Goal: Information Seeking & Learning: Learn about a topic

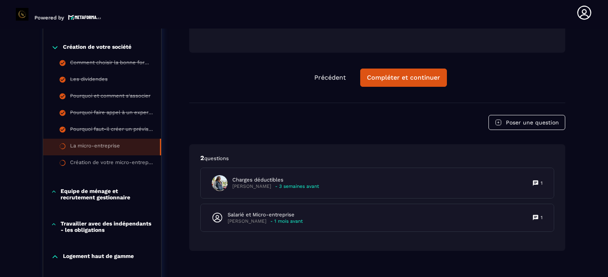
scroll to position [399, 0]
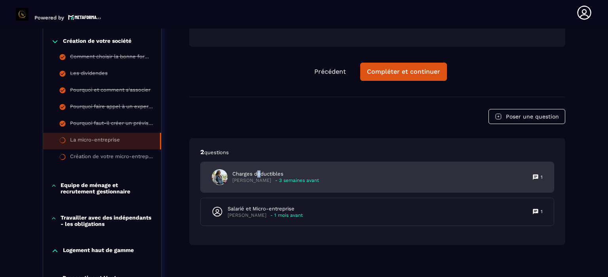
click at [260, 174] on p "Charges déductibles" at bounding box center [275, 173] width 87 height 7
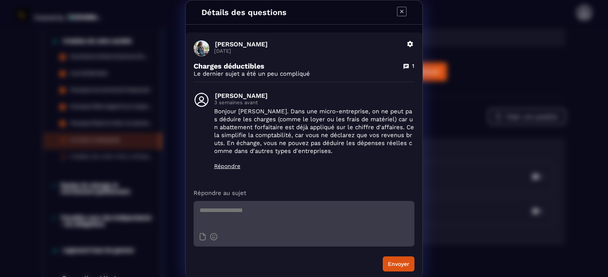
click at [228, 165] on p "Répondre" at bounding box center [314, 166] width 200 height 6
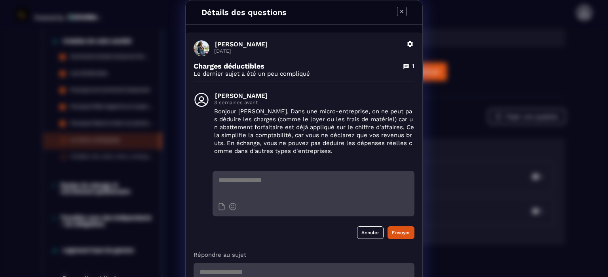
click at [247, 181] on textarea "Modal window" at bounding box center [314, 185] width 202 height 28
type textarea "*"
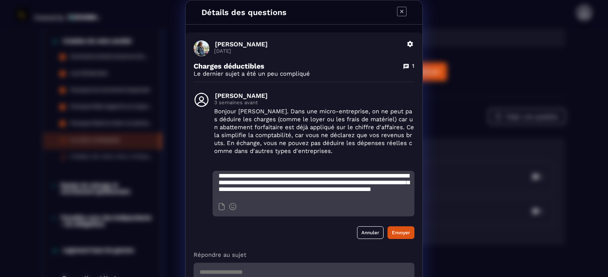
scroll to position [70, 0]
click at [295, 189] on textarea "**********" at bounding box center [314, 185] width 202 height 28
type textarea "**********"
click at [326, 198] on div "**********" at bounding box center [314, 185] width 202 height 28
click at [326, 195] on textarea "**********" at bounding box center [314, 185] width 202 height 28
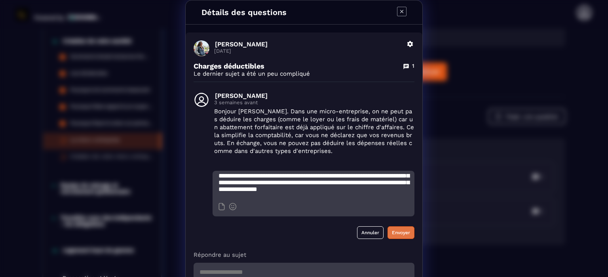
click at [396, 231] on button "Envoyer" at bounding box center [401, 232] width 27 height 13
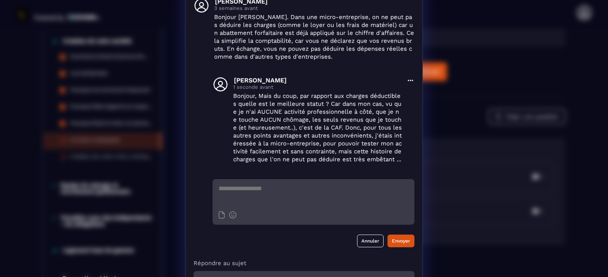
scroll to position [0, 0]
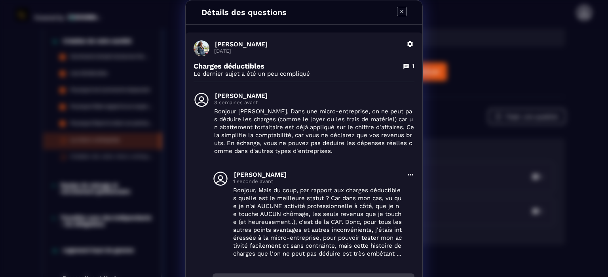
click at [400, 10] on icon "Modal window" at bounding box center [402, 12] width 10 height 10
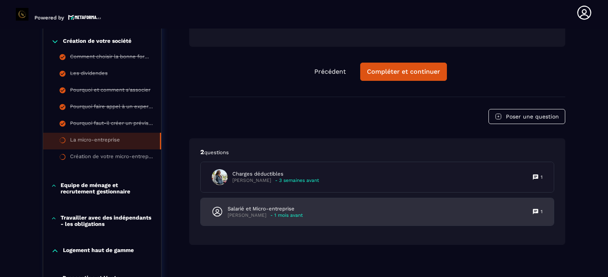
click at [257, 208] on p "Salarié et Micro-entreprise" at bounding box center [265, 208] width 75 height 7
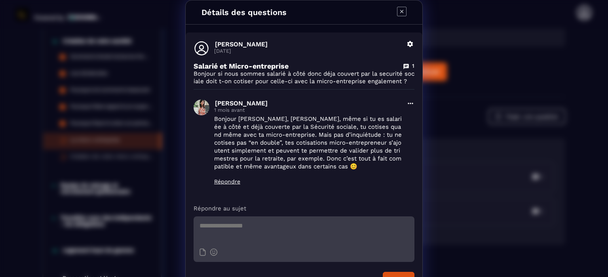
click at [398, 10] on icon "Modal window" at bounding box center [402, 12] width 10 height 10
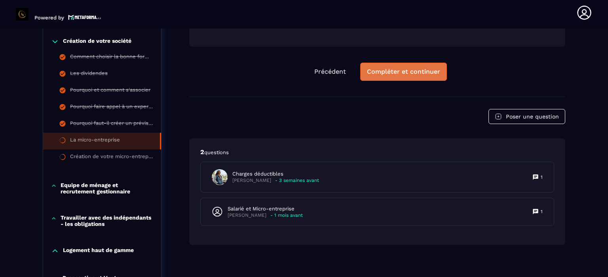
click at [393, 69] on div "Compléter et continuer" at bounding box center [403, 72] width 73 height 8
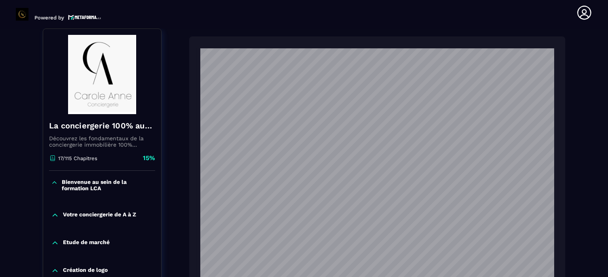
scroll to position [43, 0]
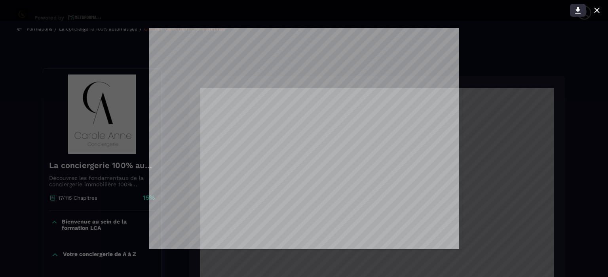
click at [581, 10] on icon at bounding box center [578, 11] width 10 height 10
click at [599, 9] on icon at bounding box center [596, 10] width 5 height 5
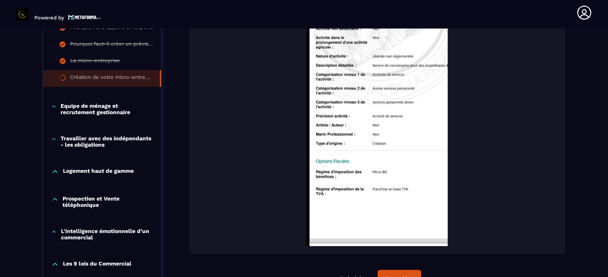
scroll to position [399, 0]
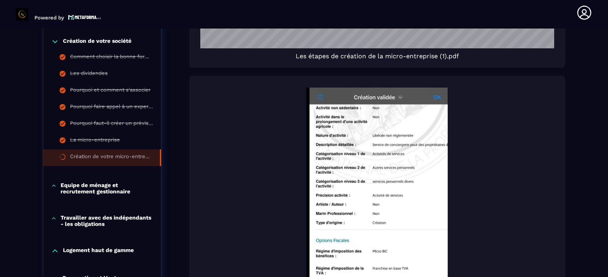
click at [395, 149] on img at bounding box center [377, 207] width 360 height 238
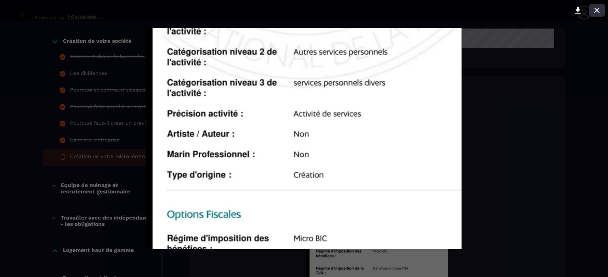
click at [598, 7] on icon at bounding box center [597, 11] width 10 height 10
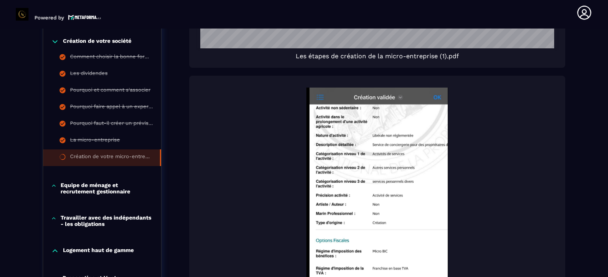
click at [438, 94] on img at bounding box center [377, 207] width 360 height 238
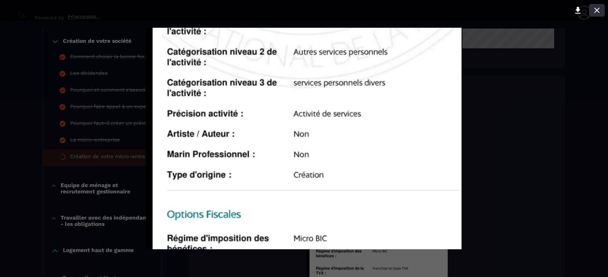
click at [598, 11] on icon at bounding box center [596, 10] width 5 height 5
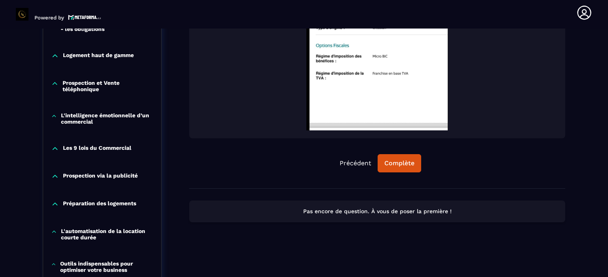
scroll to position [634, 0]
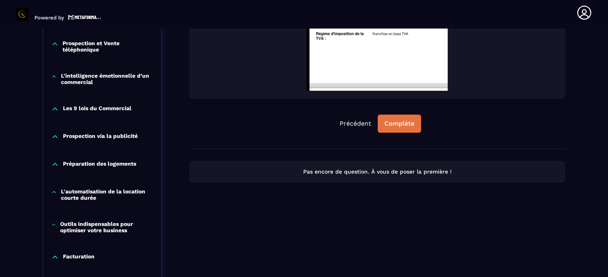
click at [396, 124] on div "Complète" at bounding box center [400, 124] width 30 height 8
click at [393, 122] on div "Continuer" at bounding box center [399, 124] width 31 height 8
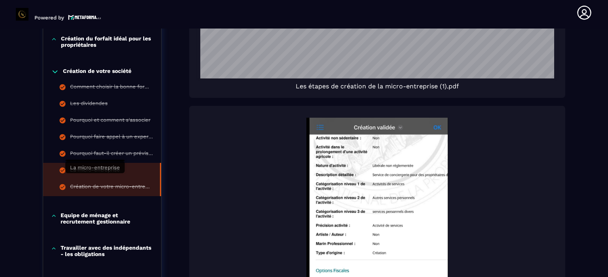
scroll to position [356, 0]
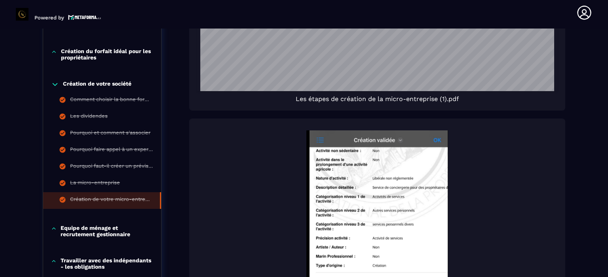
click at [107, 81] on p "Création de votre société" at bounding box center [97, 84] width 69 height 8
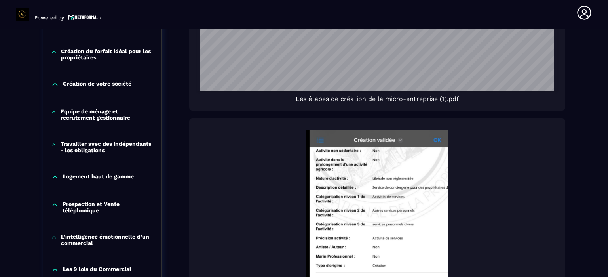
click at [104, 112] on p "Equipe de ménage et recrutement gestionnaire" at bounding box center [107, 114] width 93 height 13
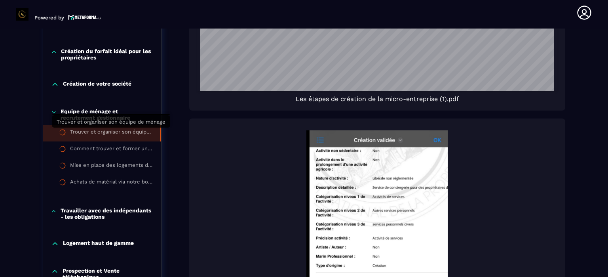
click at [114, 131] on div "Trouver et organiser son équipe de ménage" at bounding box center [111, 133] width 82 height 9
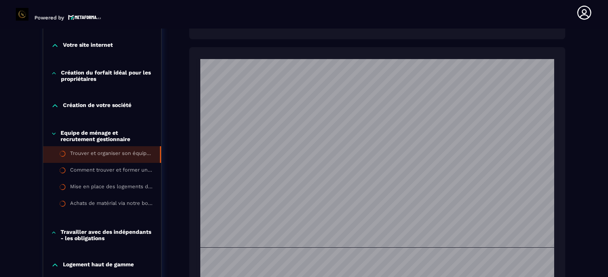
scroll to position [114, 0]
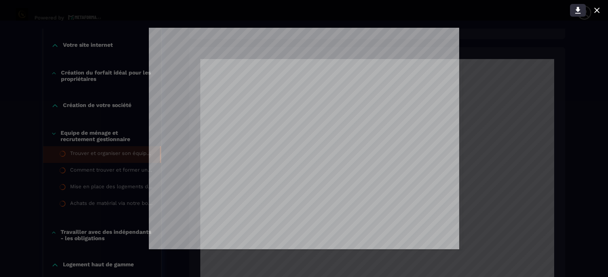
click at [579, 10] on icon at bounding box center [578, 10] width 6 height 7
click at [597, 9] on icon at bounding box center [597, 11] width 10 height 10
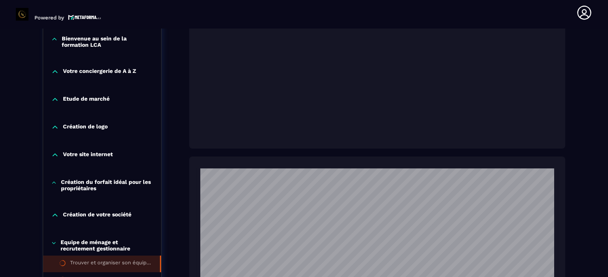
scroll to position [211, 0]
